Goal: Transaction & Acquisition: Register for event/course

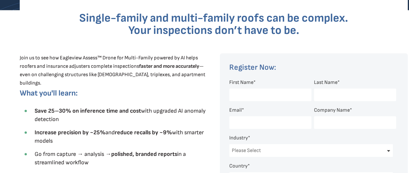
scroll to position [196, 0]
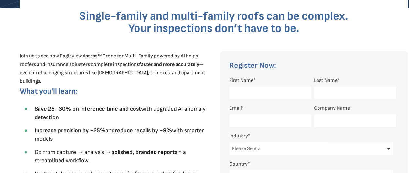
click at [249, 88] on input "First Name *" at bounding box center [270, 93] width 82 height 13
type input "[PERSON_NAME]"
type input "[PERSON_NAME][EMAIL_ADDRESS][DOMAIN_NAME]"
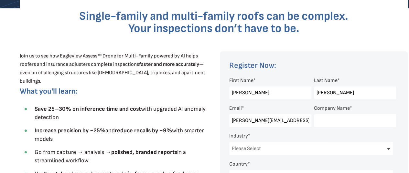
type input "[PERSON_NAME] Construction, LLC"
select select "[GEOGRAPHIC_DATA]"
select select "[US_STATE]"
click at [188, 131] on span "Increase precision by ~25% and reduce recalls by ~9% with smarter models" at bounding box center [119, 134] width 169 height 15
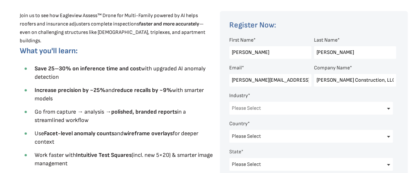
scroll to position [248, 0]
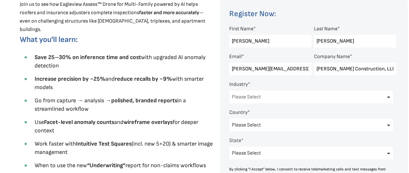
click at [276, 99] on select "Please Select Architects & Engineering Construction Electric/Gas Utilities Gove…" at bounding box center [311, 96] width 164 height 13
click at [229, 91] on select "Please Select Architects & Engineering Construction Electric/Gas Utilities Gove…" at bounding box center [311, 96] width 164 height 13
click at [284, 93] on select "Please Select Architects & Engineering Construction Electric/Gas Utilities Gove…" at bounding box center [311, 96] width 164 height 13
select select "Construction"
click at [229, 91] on select "Please Select Architects & Engineering Construction Electric/Gas Utilities Gove…" at bounding box center [311, 96] width 164 height 13
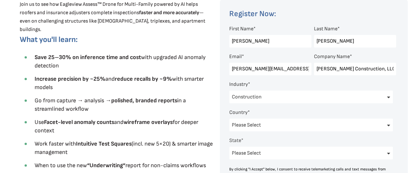
click at [189, 107] on li "Go from capture → analysis → polished, branded reports in a streamlined workflow" at bounding box center [122, 104] width 183 height 17
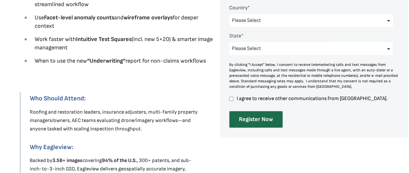
scroll to position [364, 0]
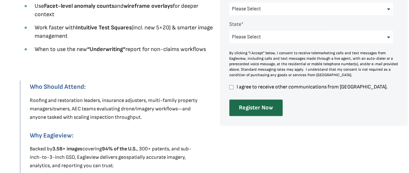
click at [227, 89] on div at bounding box center [314, 4] width 188 height 243
click at [231, 89] on input "I agree to receive other communications from [GEOGRAPHIC_DATA]." at bounding box center [231, 87] width 4 height 6
checkbox input "true"
click at [257, 112] on input "Register Now" at bounding box center [255, 108] width 53 height 16
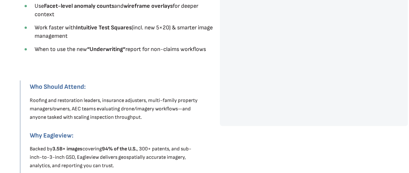
click at [257, 112] on div "Thank You!" at bounding box center [313, 12] width 169 height 210
click at [248, 130] on div at bounding box center [212, 17] width 425 height 354
